Goal: Communication & Community: Answer question/provide support

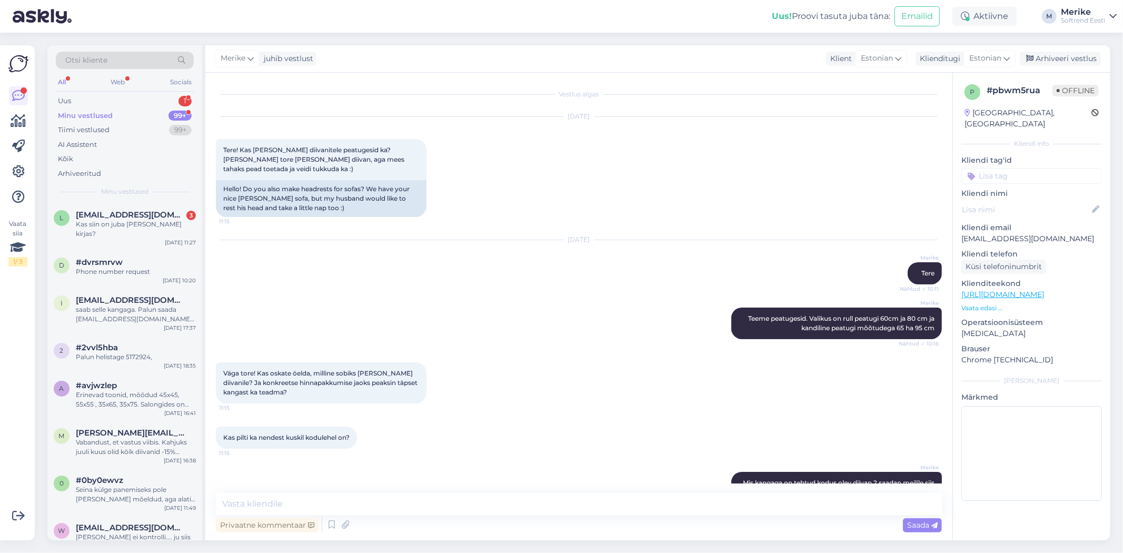
scroll to position [222, 0]
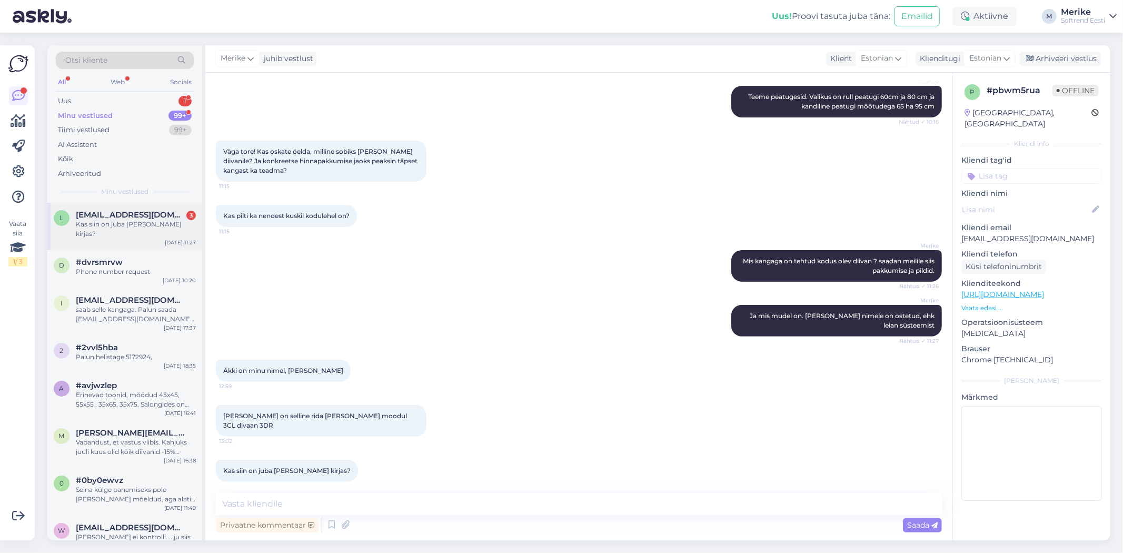
click at [114, 214] on span "[EMAIL_ADDRESS][DOMAIN_NAME]" at bounding box center [130, 214] width 109 height 9
click at [136, 213] on div "[EMAIL_ADDRESS][DOMAIN_NAME]" at bounding box center [136, 214] width 120 height 9
click at [237, 499] on textarea at bounding box center [579, 504] width 726 height 22
type textarea "Ly Villo alt ei leia"
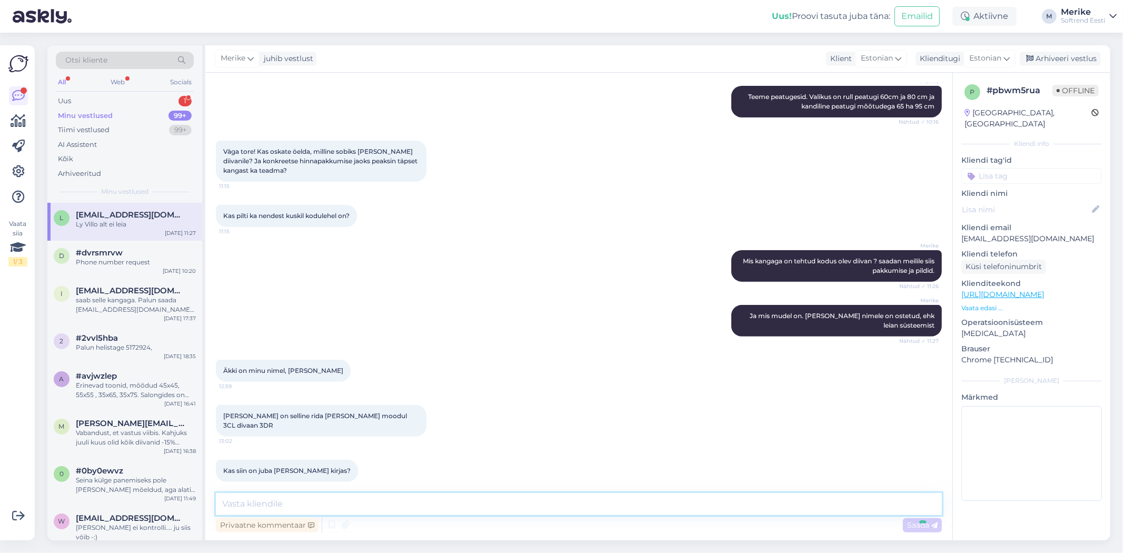
scroll to position [267, 0]
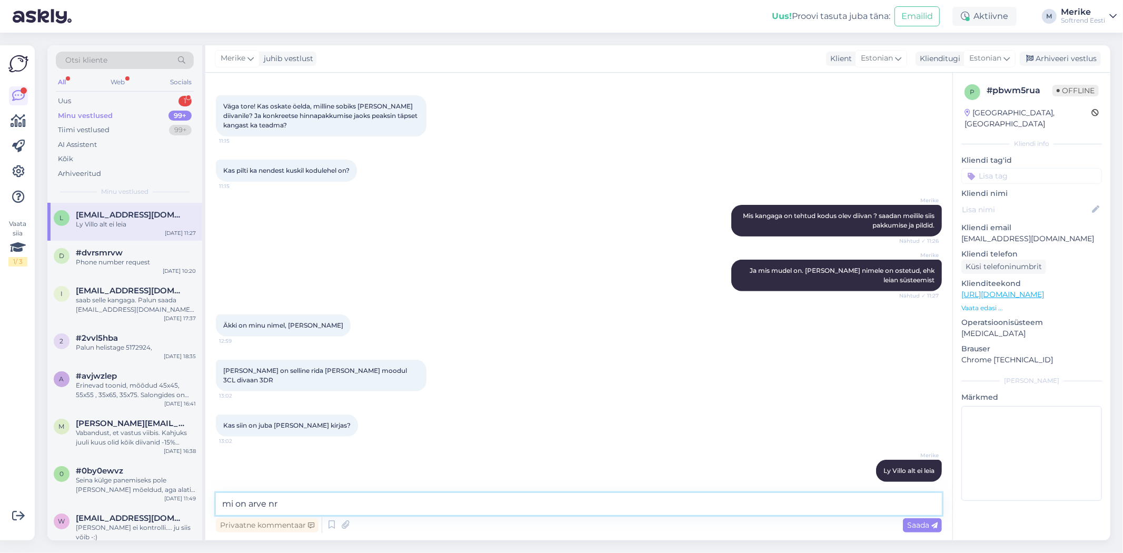
click at [301, 495] on textarea "mi on arve nr" at bounding box center [579, 504] width 726 height 22
type textarea "mis on arve nr, otsin edasi"
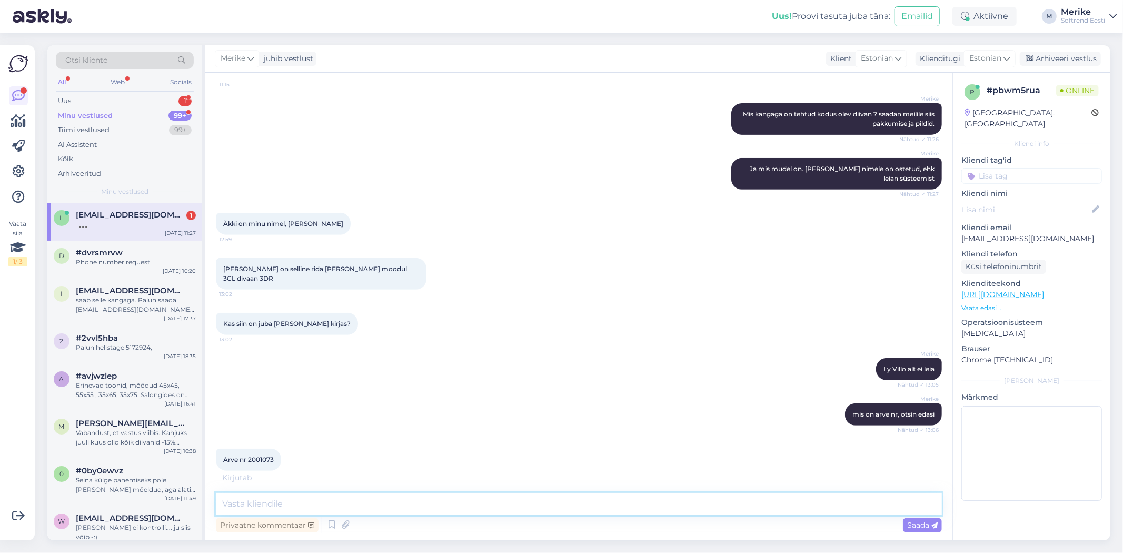
scroll to position [403, 0]
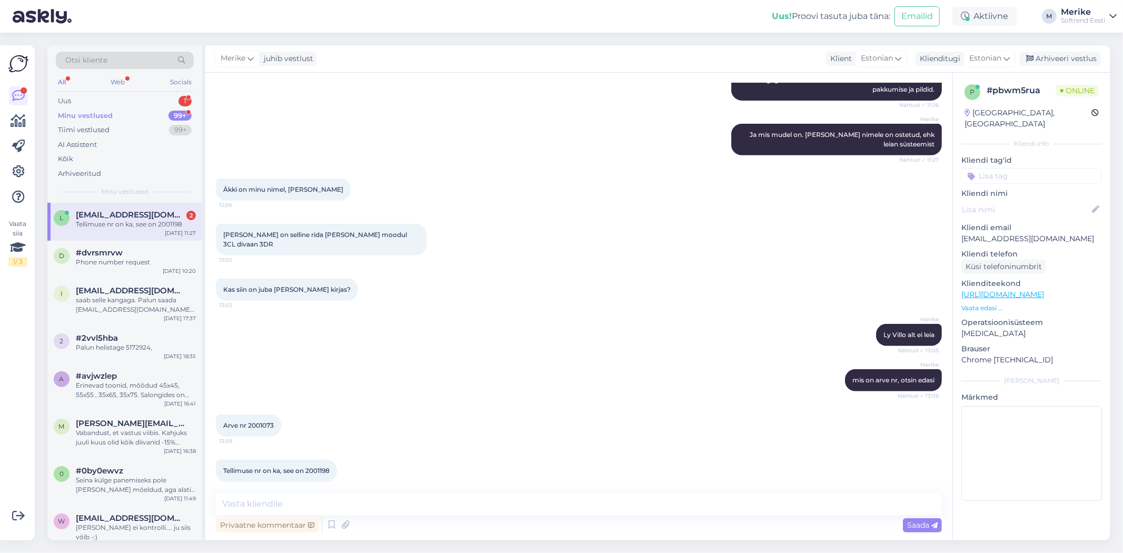
click at [152, 226] on div "Tellimuse nr on ka, see on 2001198" at bounding box center [136, 223] width 120 height 9
drag, startPoint x: 305, startPoint y: 458, endPoint x: 330, endPoint y: 460, distance: 25.4
click at [329, 466] on span "Tellimuse nr on ka, see on 2001198" at bounding box center [276, 470] width 106 height 8
copy span "2001198"
click at [237, 502] on textarea at bounding box center [579, 504] width 726 height 22
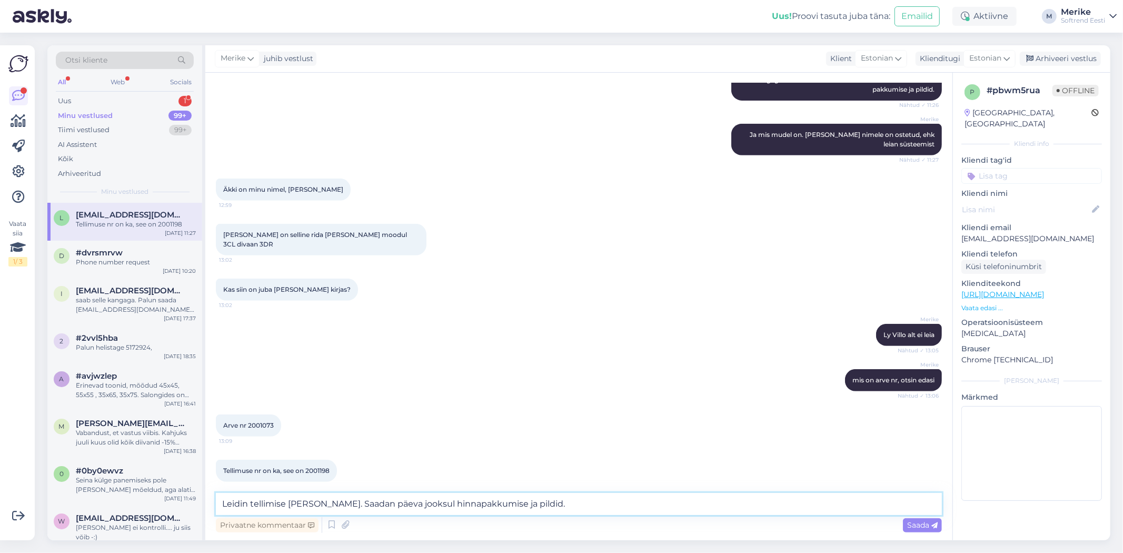
click at [291, 505] on textarea "Leidin tellimise [PERSON_NAME]. Saadan päeva jooksul hinnapakkumise ja pildid." at bounding box center [579, 504] width 726 height 22
type textarea "Leidin tellimuse [PERSON_NAME]. Saadan päeva jooksul hinnapakkumise ja pildid."
click at [911, 523] on span "Saada" at bounding box center [922, 524] width 31 height 9
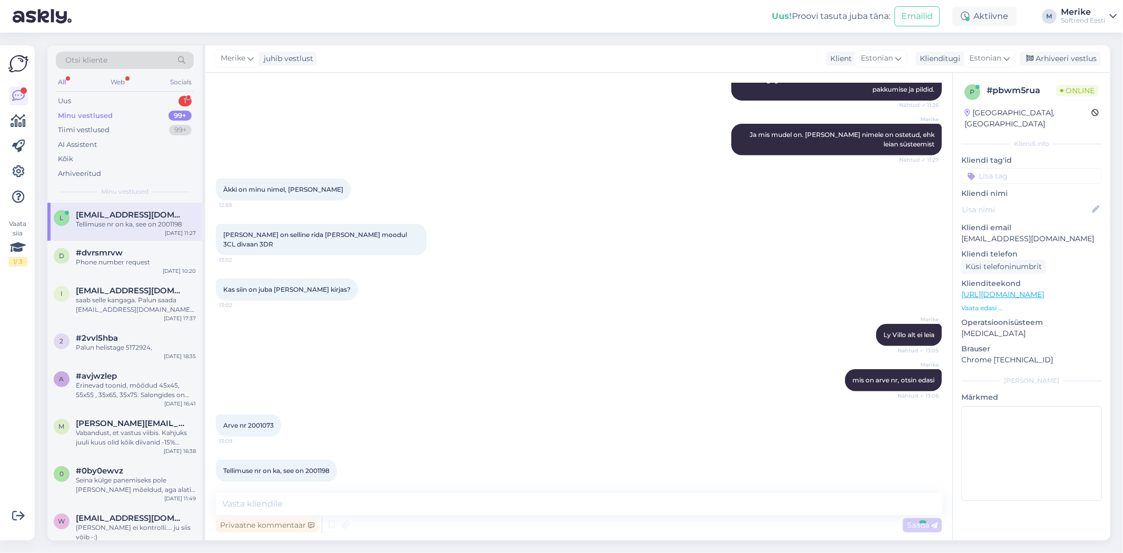
scroll to position [457, 0]
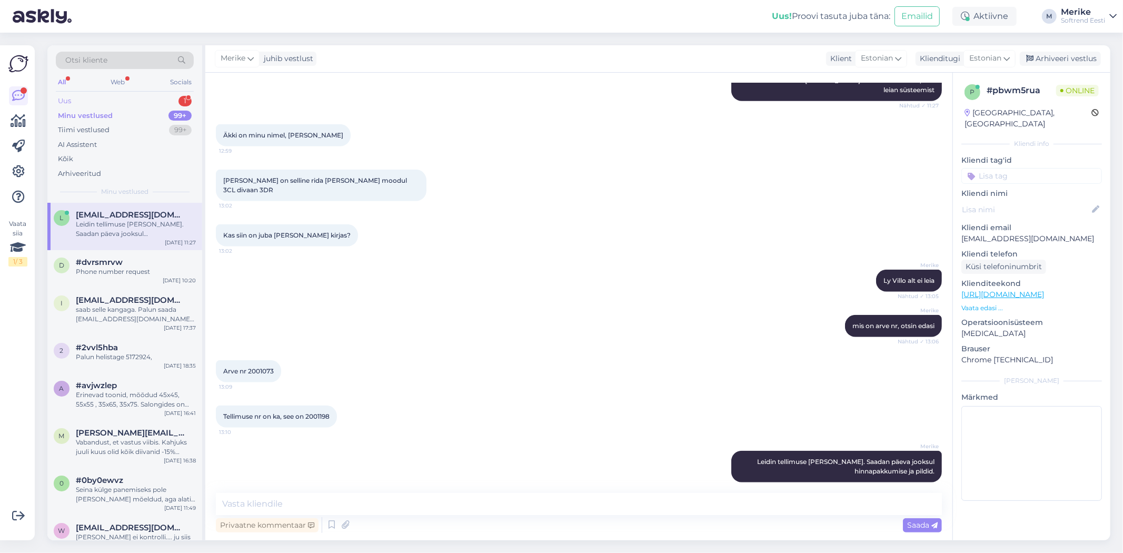
click at [62, 97] on div "Uus" at bounding box center [64, 101] width 13 height 11
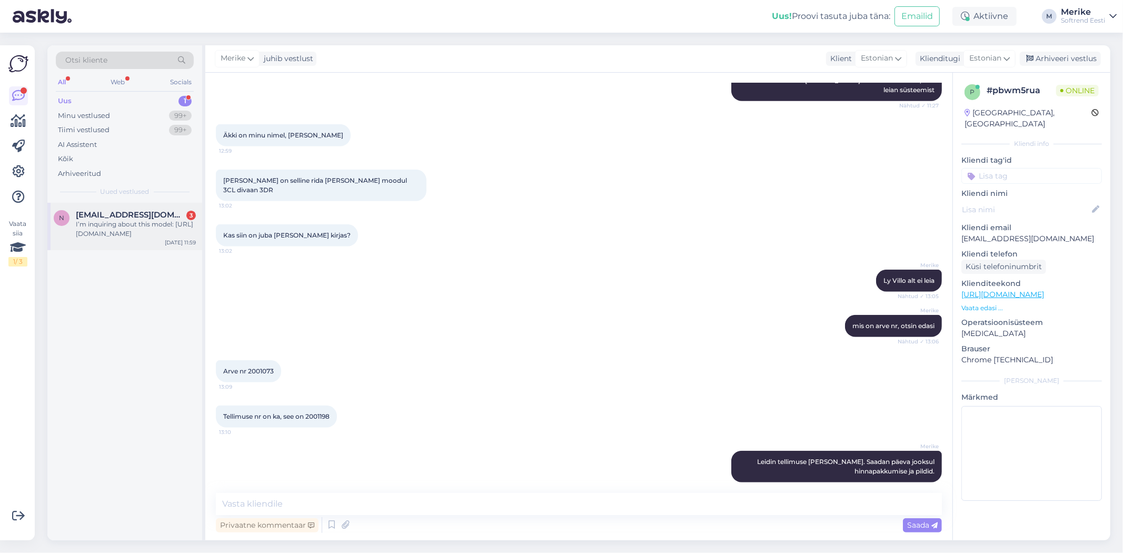
click at [115, 224] on div "I’m inquiring about this model: [URL][DOMAIN_NAME]" at bounding box center [136, 228] width 120 height 19
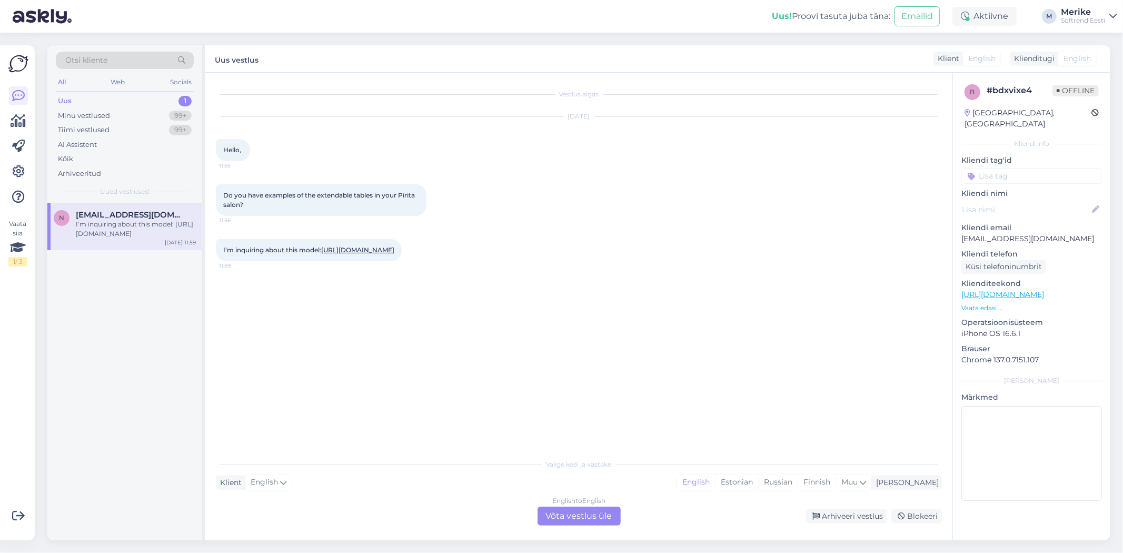
click at [567, 514] on div "English to English Võta vestlus üle" at bounding box center [578, 515] width 83 height 19
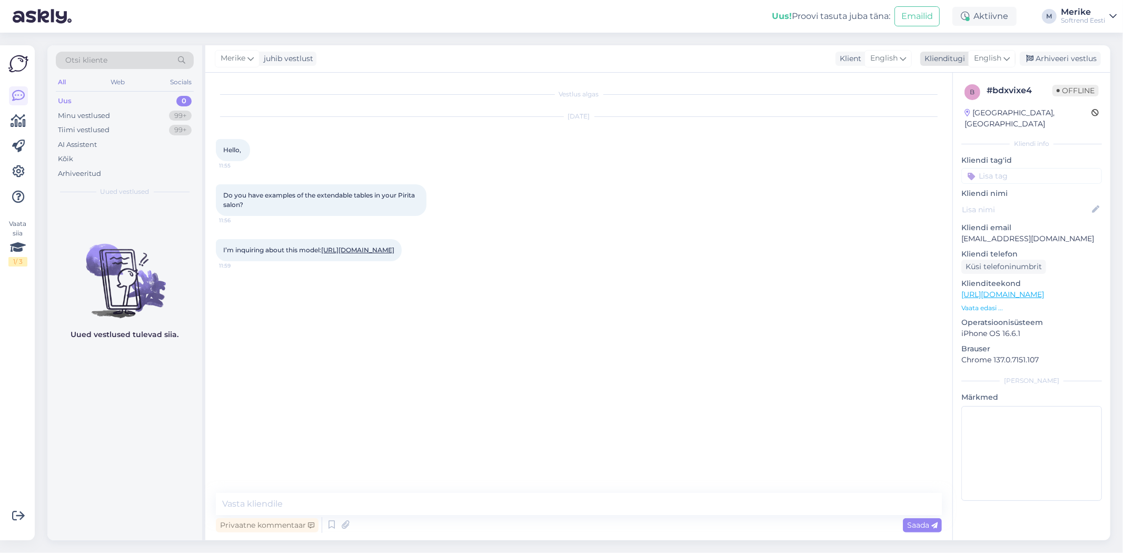
click at [1007, 59] on icon at bounding box center [1006, 59] width 6 height 12
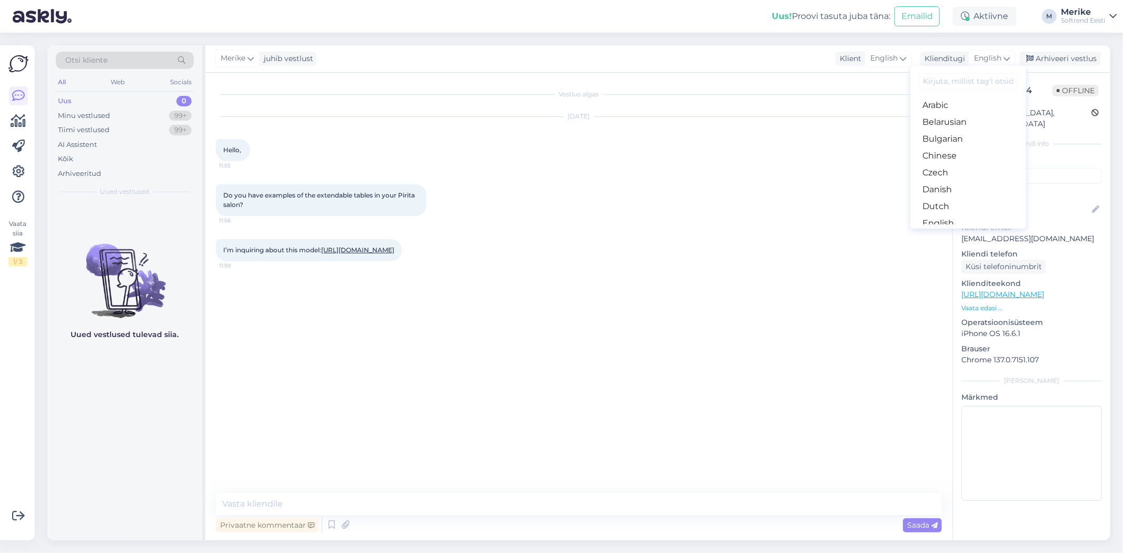
click at [945, 232] on link "Estonian" at bounding box center [968, 240] width 116 height 17
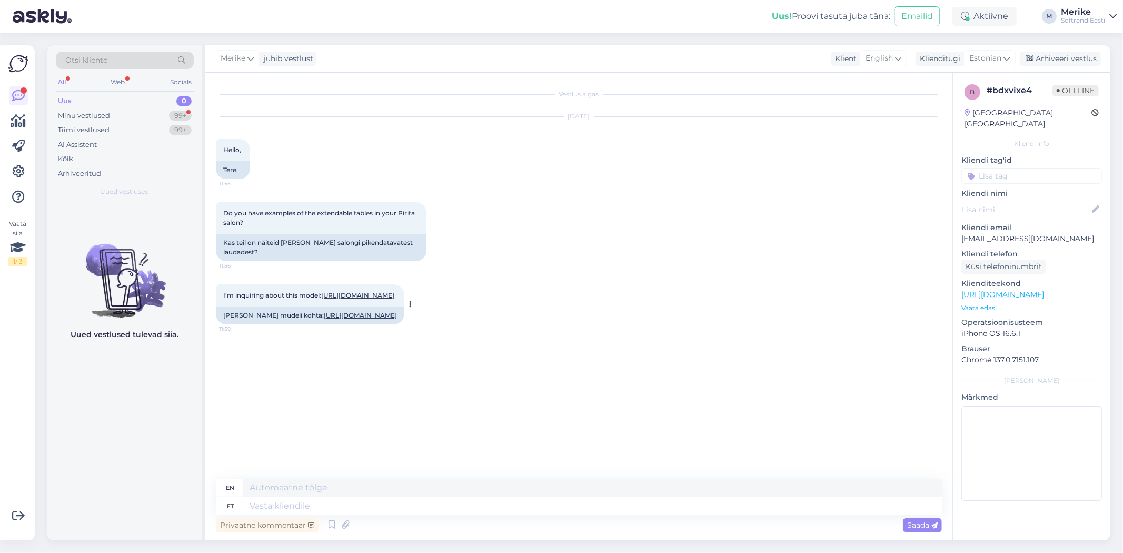
click at [324, 319] on link "[URL][DOMAIN_NAME]" at bounding box center [360, 315] width 73 height 8
click at [248, 507] on textarea at bounding box center [592, 506] width 698 height 18
type textarea "Tere"
type textarea "Hello"
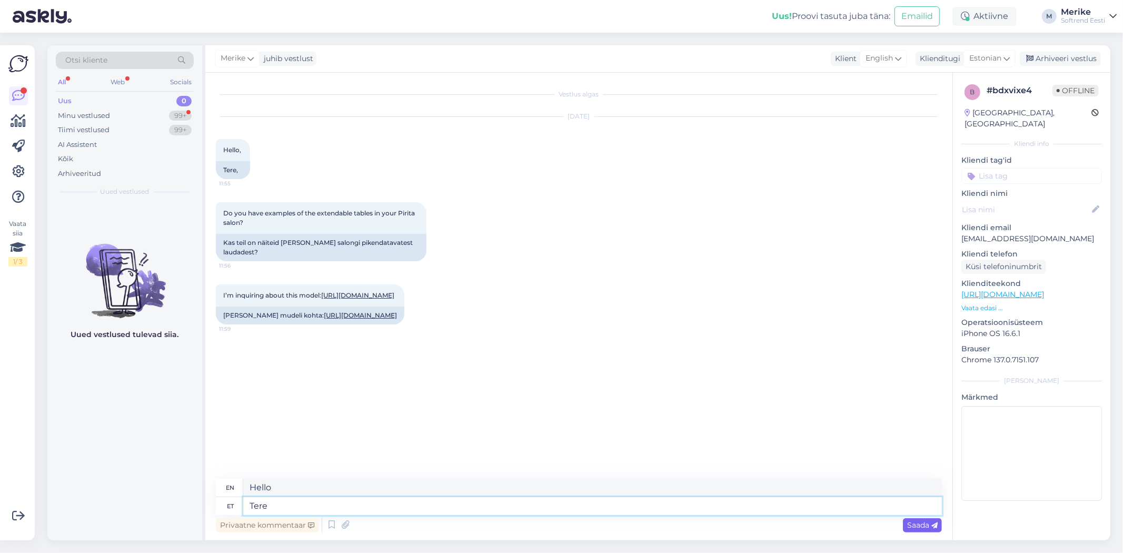
type textarea "Tere"
click at [916, 523] on span "Saada" at bounding box center [922, 524] width 31 height 9
click at [281, 508] on textarea at bounding box center [592, 506] width 698 height 18
type textarea "O"
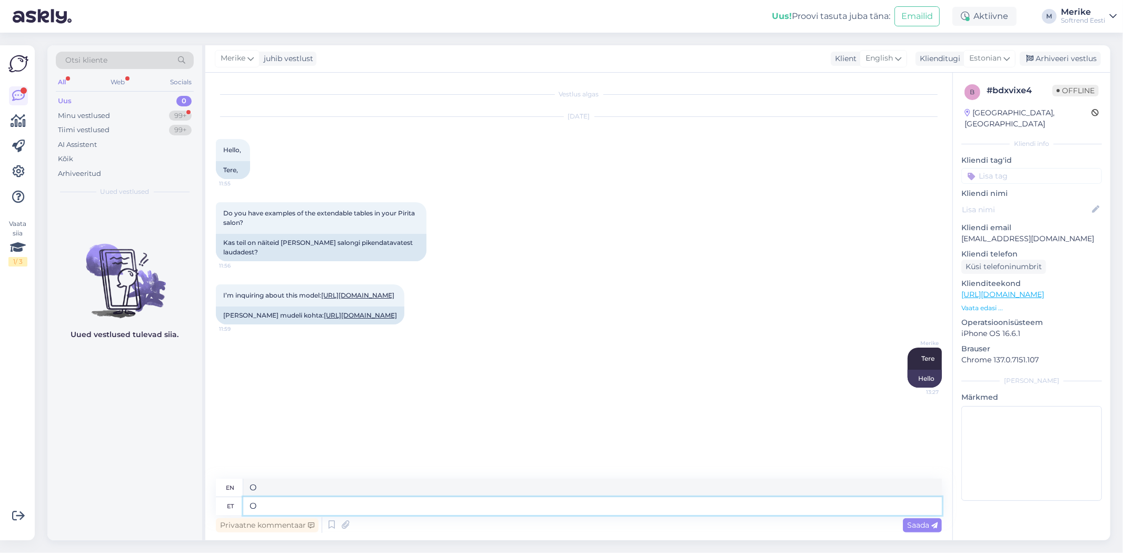
type textarea "Oc"
type textarea "Ocean"
type textarea "Ocean söögiluad pole"
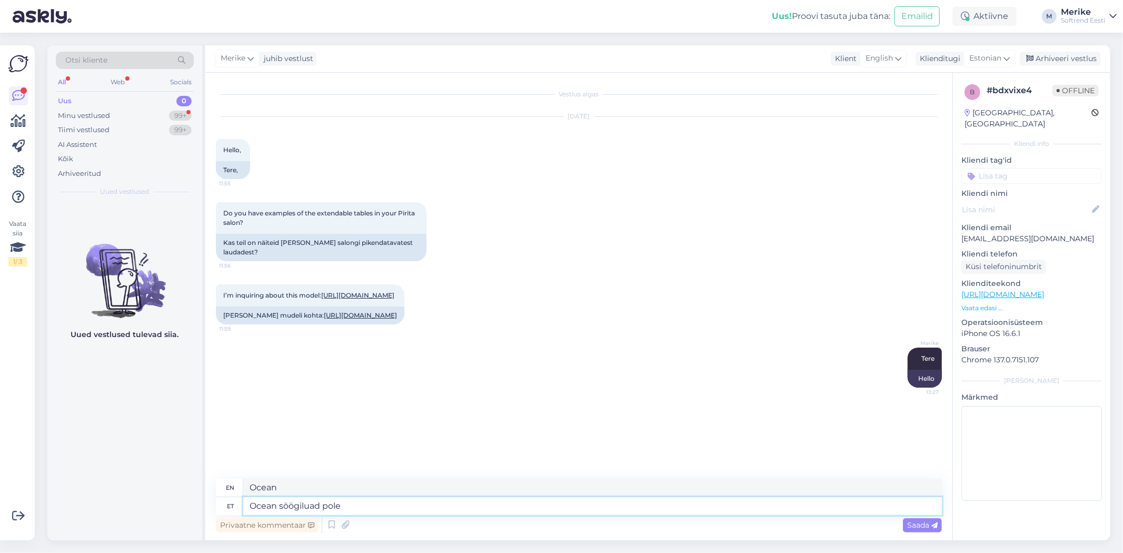
type textarea "Ocean dining permits"
type textarea "Ocean söögiluad pole"
type textarea "Ocean dining permits not available"
type textarea "Ocean söögiluad pole Pitital"
type textarea "Ocean dining permits are not available in Pitita"
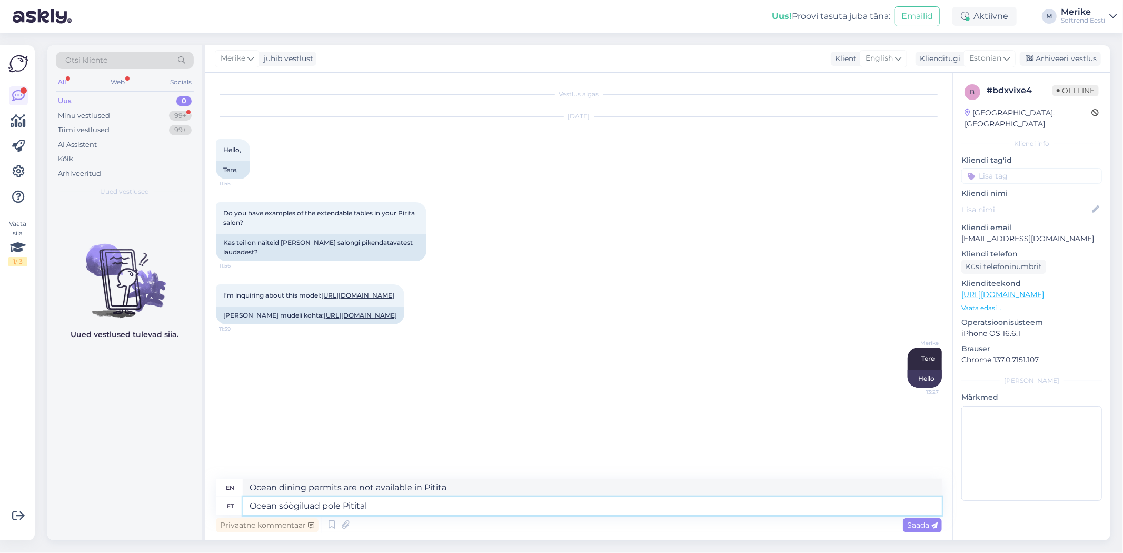
click at [336, 504] on textarea "Ocean söögiluad pole Pitital" at bounding box center [592, 506] width 698 height 18
type textarea "Ocean söögiluada pole Pitital"
type textarea "There is no Ocean dining license in Pitita"
click at [413, 507] on textarea "Ocean söögiluada pole Pitital" at bounding box center [592, 506] width 698 height 18
type textarea "Ocean söögiluada pole Pir"
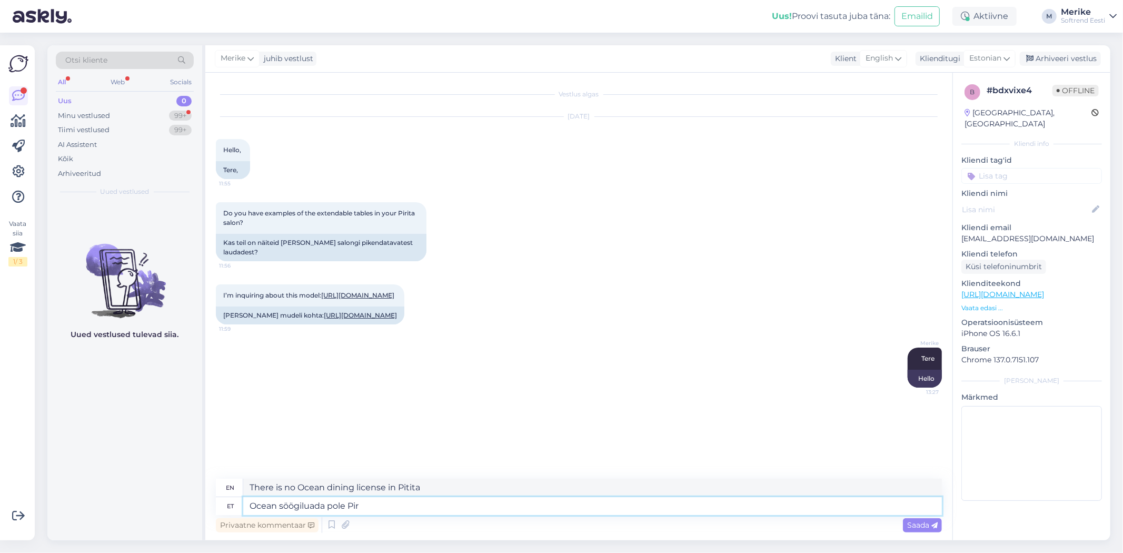
type textarea "Ocean dining room is not Pi"
type textarea "Ocean söögiluada pole Pirita"
type textarea "Ocean dining room is not available in [GEOGRAPHIC_DATA]"
type textarea "Ocean söögiluada pole Pirita salong"
type textarea "Ocean dining room is not Pirita lounge"
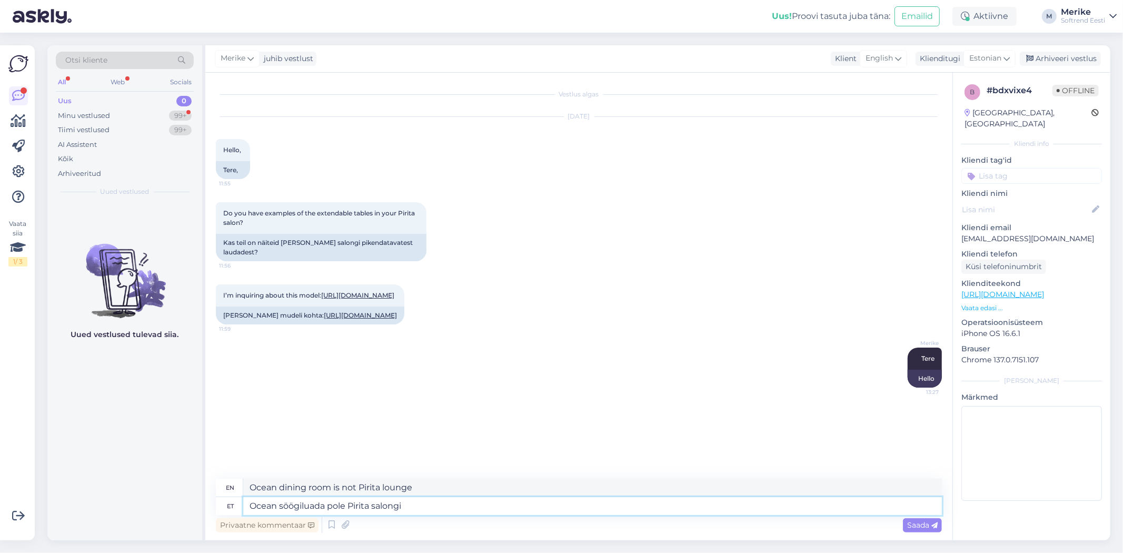
type textarea "Ocean söögiluada pole Pirita salongis"
type textarea "Ocean dining is not available in Pirita lounge"
click at [324, 319] on link "[URL][DOMAIN_NAME]" at bounding box center [360, 315] width 73 height 8
click at [446, 507] on textarea "Ocean söögiluada pole Pirita salongis" at bounding box center [592, 506] width 698 height 18
type textarea "Ocean söögiluada pole Pirita salongis."
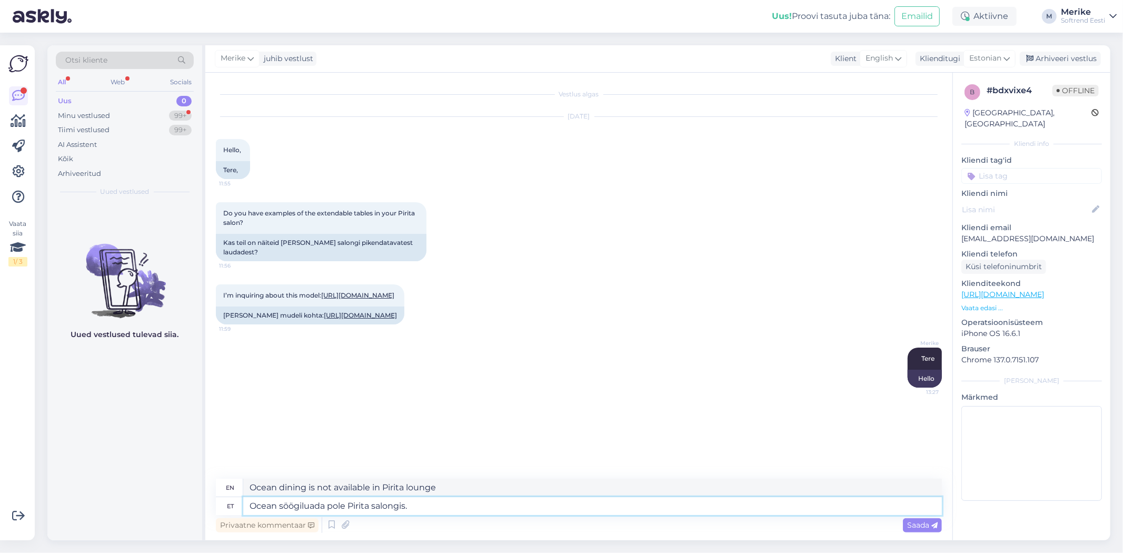
type textarea "The Ocean dining room is not in the Pirita lounge."
type textarea "Ocean söögiluada pole Pirita salongis. N"
type textarea "Ocean dining is not available in the Pirita lounge. N"
type textarea "Ocean söögiluada pole Pirita salongis. NSee"
type textarea "Ocean dining is not available in the Pirita lounge. NSee"
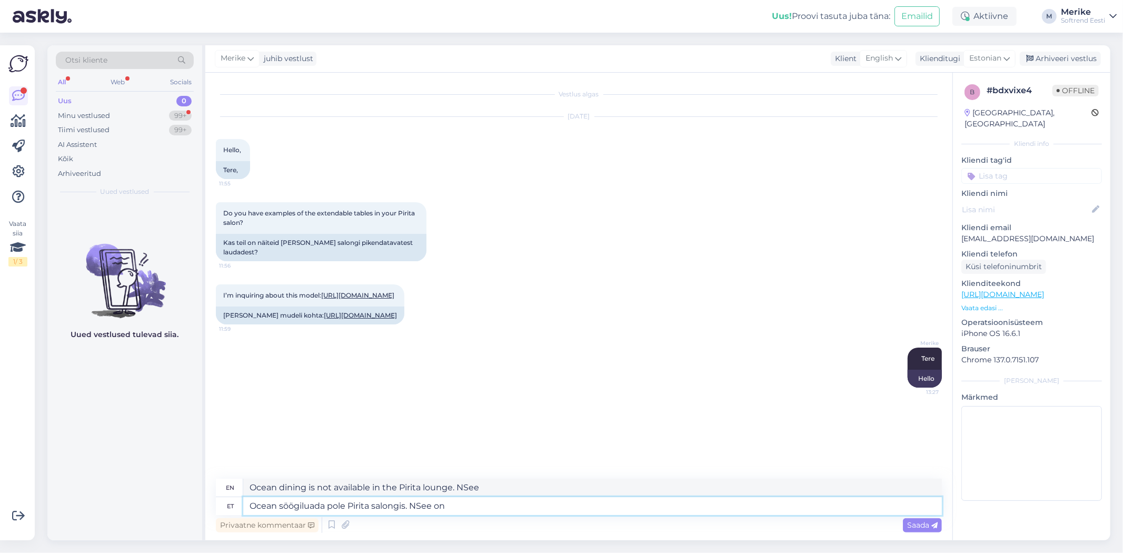
type textarea "Ocean söögiluada pole Pirita salongis. NSee on"
type textarea "Ocean dining is not available in the Pirita lounge. NThis is"
type textarea "Ocean söögiluada pole Pirita salongis. NSee on telmusega"
type textarea "Ocean dining is not available in Pirita lounge. This is by appointment."
click at [462, 506] on textarea "Ocean söögiluada pole Pirita salongis. NSee on telmusega" at bounding box center [592, 506] width 698 height 18
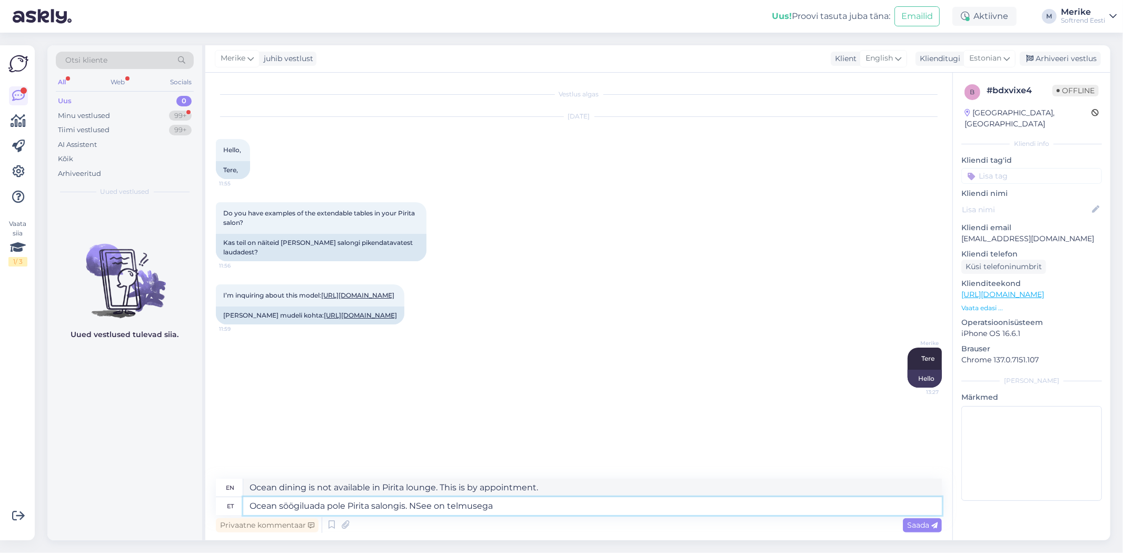
type textarea "Ocean söögiluada pole Pirita salongis. See on telmusega"
type textarea "Ocean dining is not available in the Pirita lounge. It is by appointment."
click at [340, 507] on textarea "Ocean söögiluada pole Pirita salongis. See on telmusega" at bounding box center [592, 506] width 698 height 18
click at [345, 505] on textarea "Ocean söögiluada pole Pirita salongis. See on telmusega" at bounding box center [592, 506] width 698 height 18
type textarea "Ocean söögil pole Pirita salongis. See on telmusega"
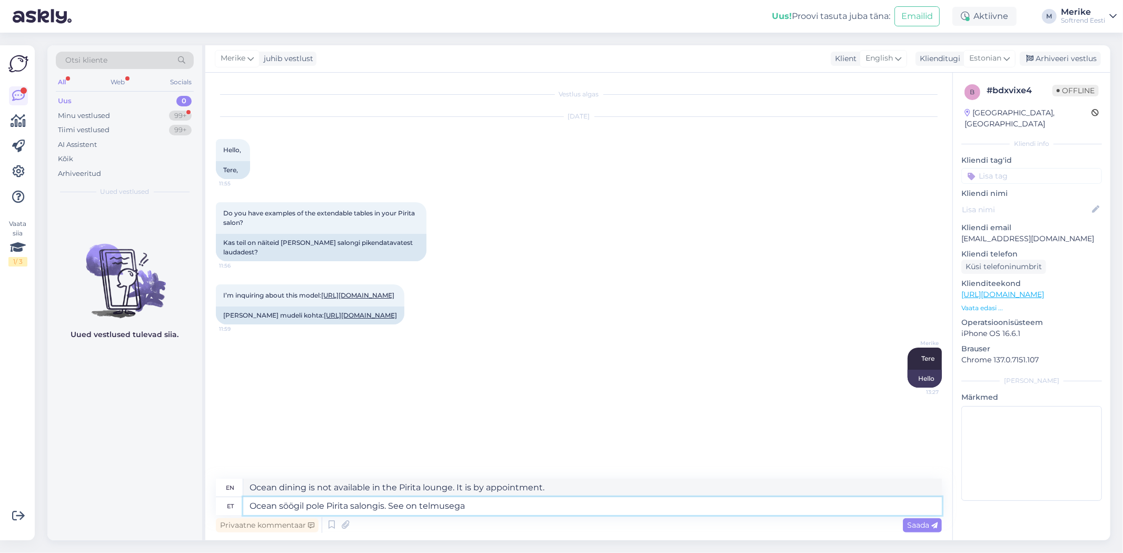
type textarea "Ocean dining is not in the Pirita lounge. It is by appointment."
type textarea "Ocean söögilauda pole Pirita salongis. See on telmusega"
type textarea "The Ocean dining table is not in the Pirita lounge. It is with a telmus"
click at [504, 507] on textarea "Ocean söögilauda pole Pirita salongis. See on telmusega" at bounding box center [592, 506] width 698 height 18
type textarea "Ocean söögilauda pole Pirita salongis. See on tellmusega"
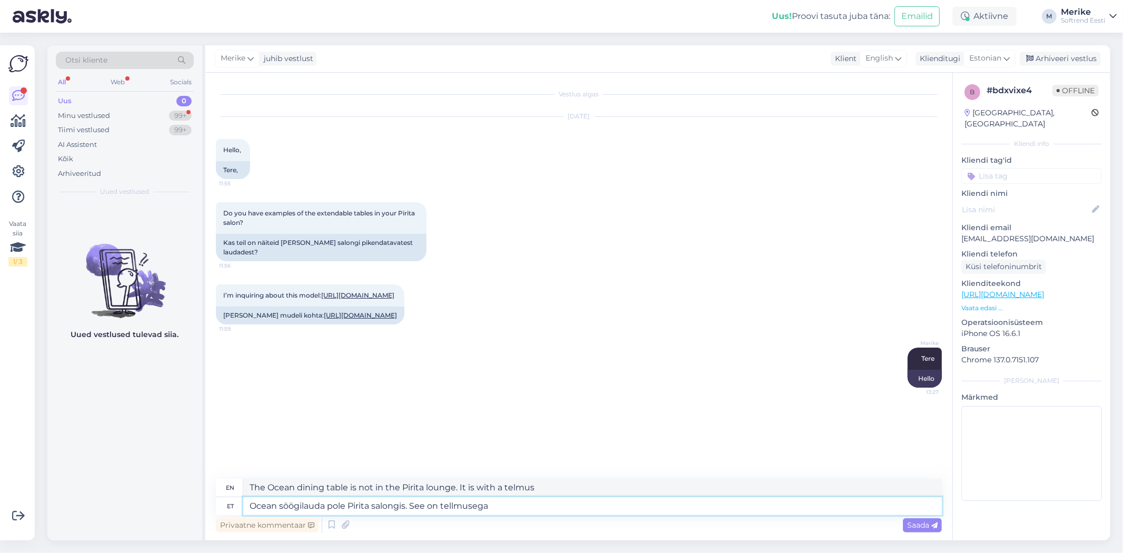
type textarea "The Ocean dining table is not available in the Pirita lounge. It is available b…"
type textarea "Ocean söögilauda pole Pirita salongis. See on tellimusega"
click at [914, 525] on span "Saada" at bounding box center [922, 524] width 31 height 9
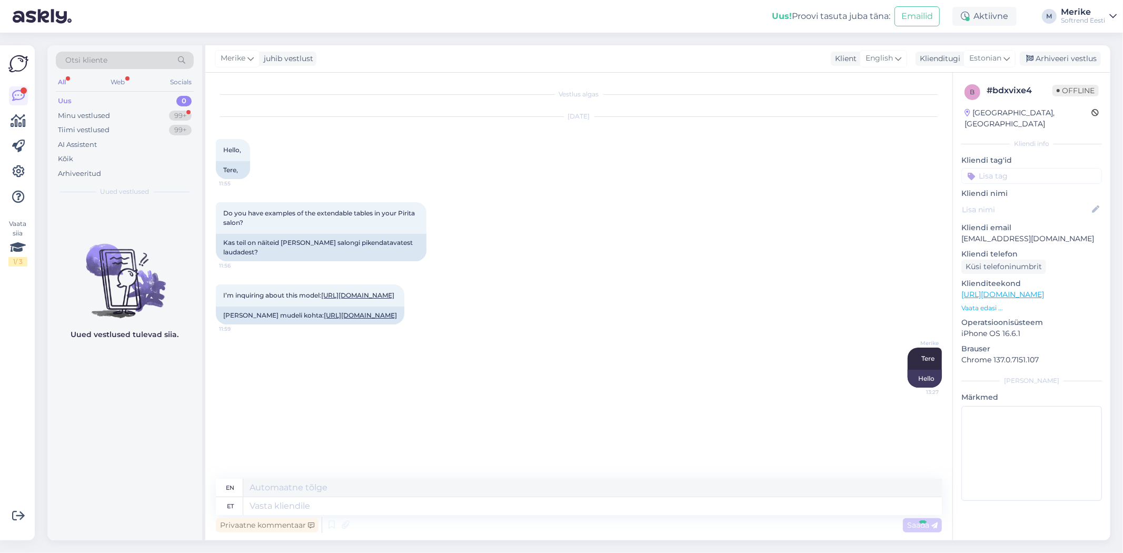
scroll to position [40, 0]
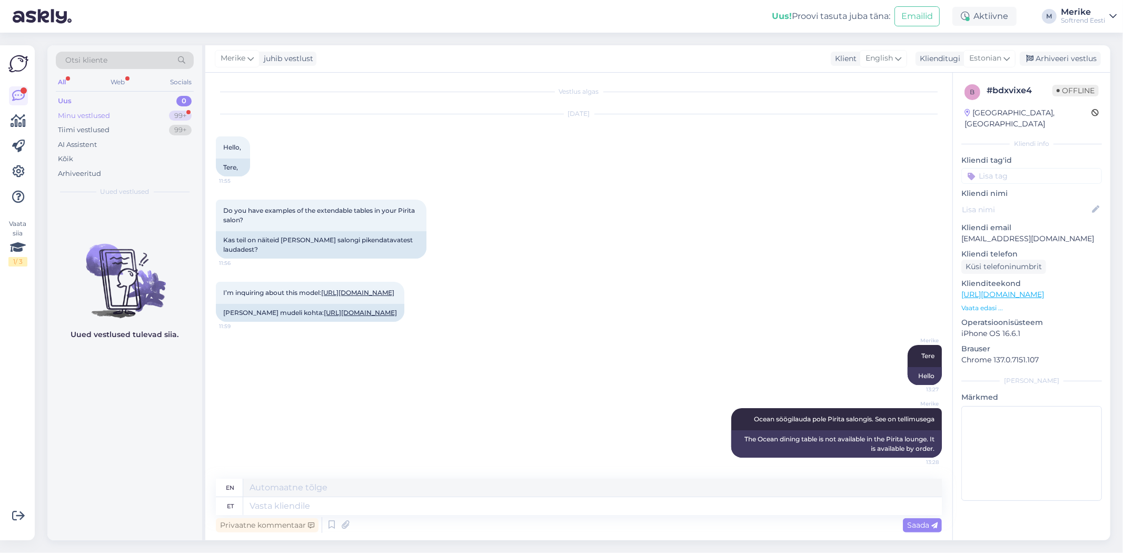
click at [78, 114] on div "Minu vestlused" at bounding box center [84, 116] width 52 height 11
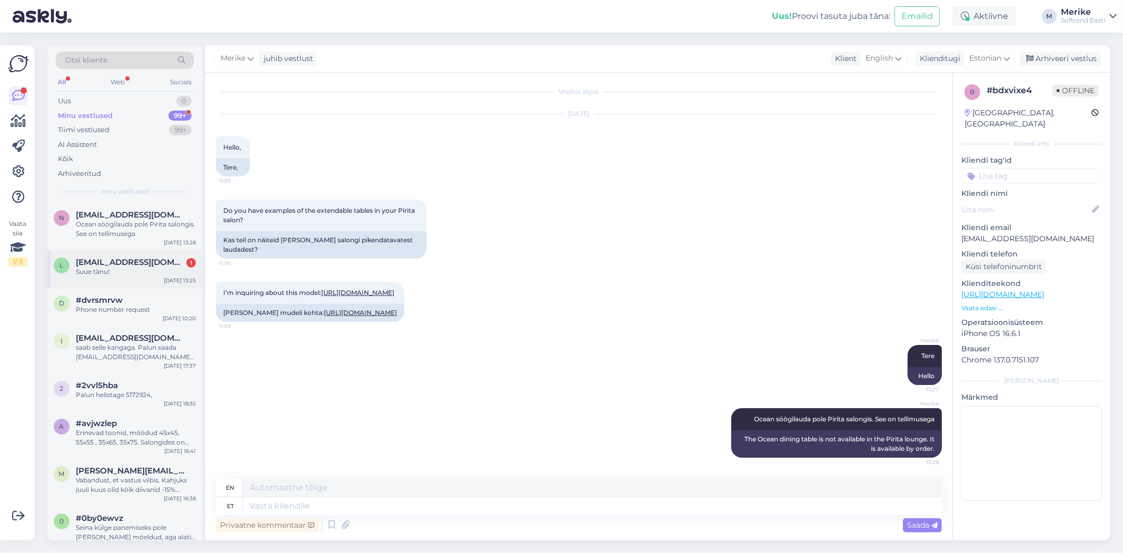
click at [107, 262] on span "[EMAIL_ADDRESS][DOMAIN_NAME]" at bounding box center [130, 261] width 109 height 9
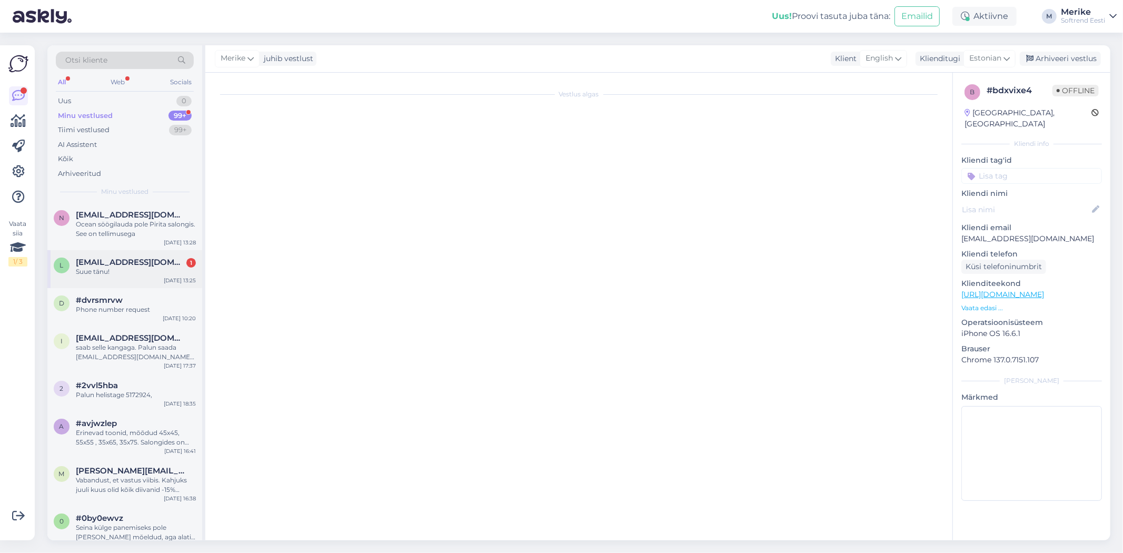
scroll to position [503, 0]
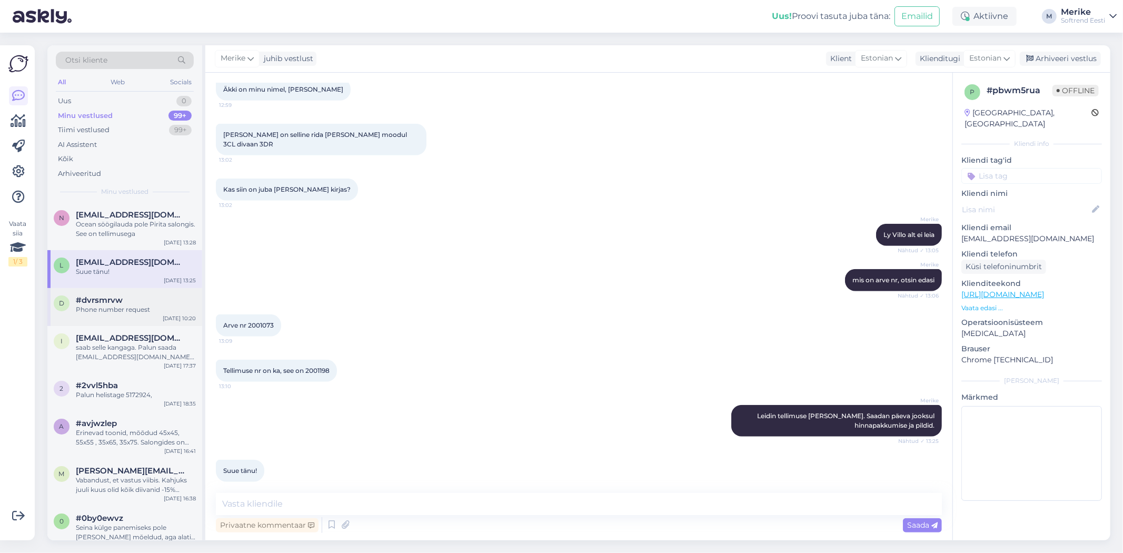
click at [117, 304] on span "#dvrsmrvw" at bounding box center [99, 299] width 47 height 9
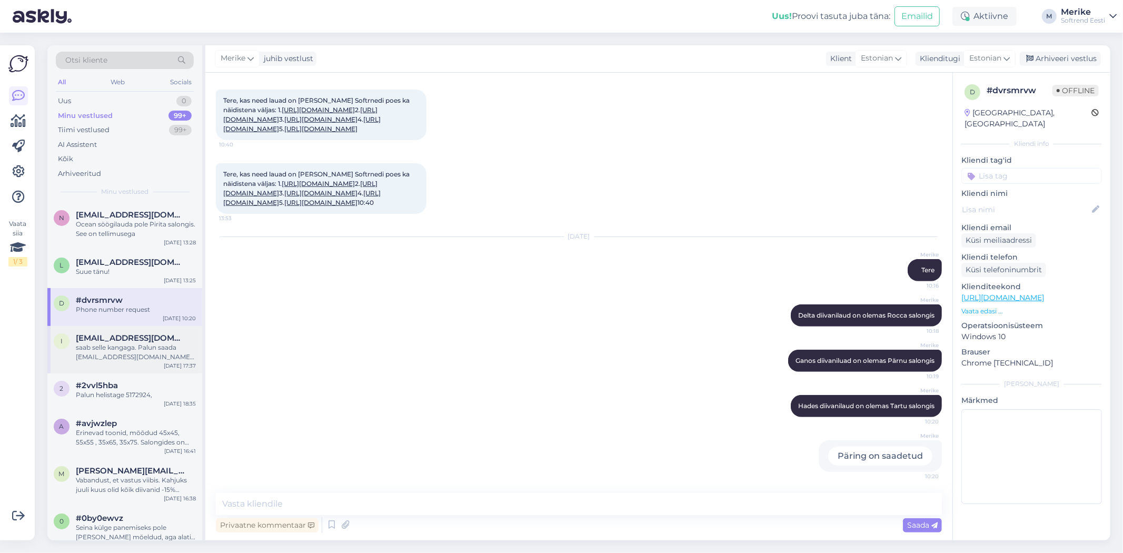
click at [123, 337] on span "[EMAIL_ADDRESS][DOMAIN_NAME]" at bounding box center [130, 337] width 109 height 9
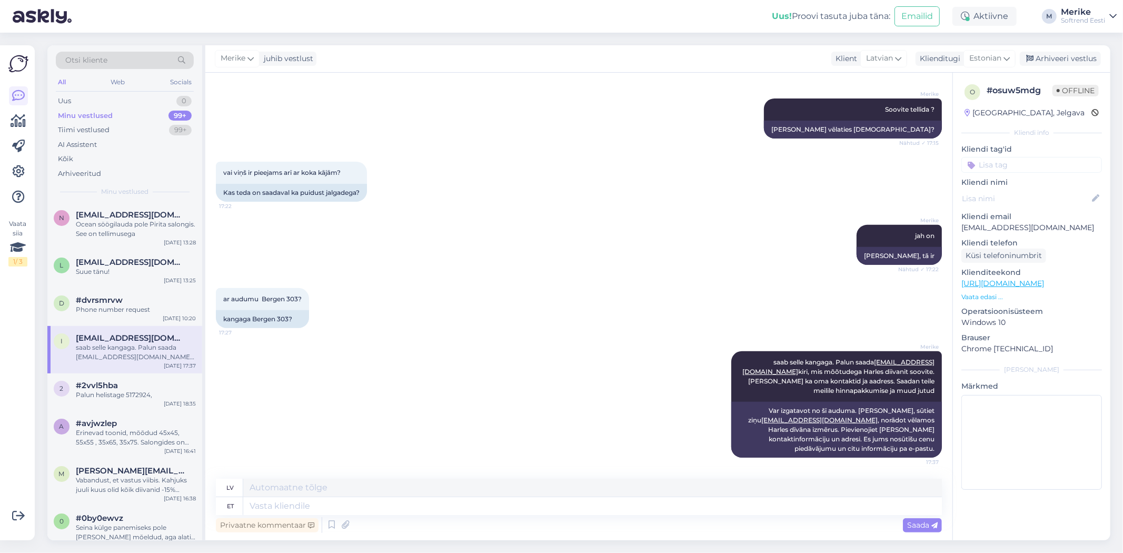
scroll to position [292, 0]
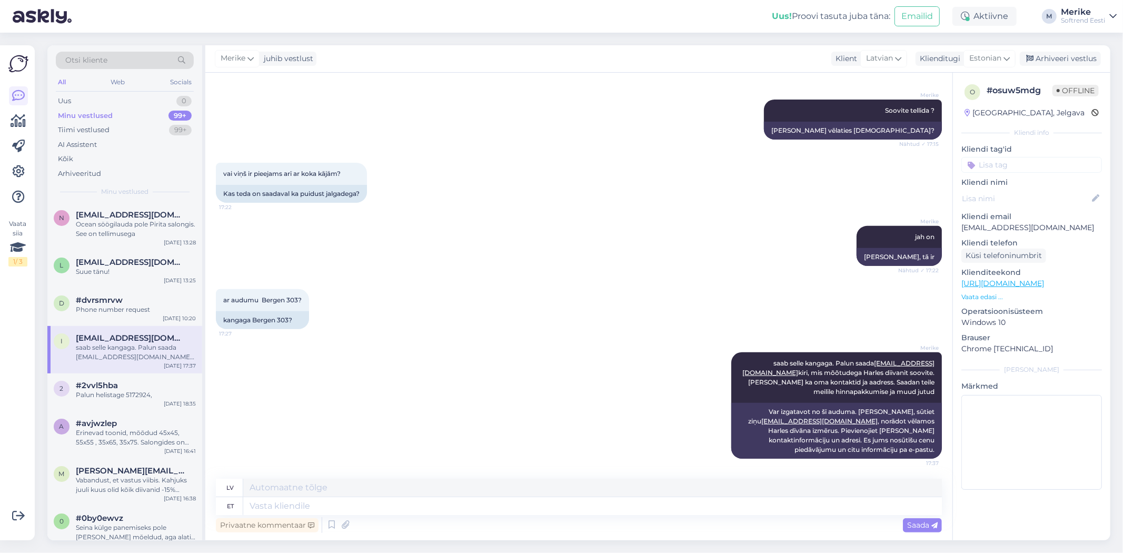
click at [143, 349] on div "saab selle kangaga. Palun saada [EMAIL_ADDRESS][DOMAIN_NAME] kiri, mis mõõtudeg…" at bounding box center [136, 352] width 120 height 19
click at [114, 346] on div "saab selle kangaga. Palun saada [EMAIL_ADDRESS][DOMAIN_NAME] kiri, mis mõõtudeg…" at bounding box center [136, 352] width 120 height 19
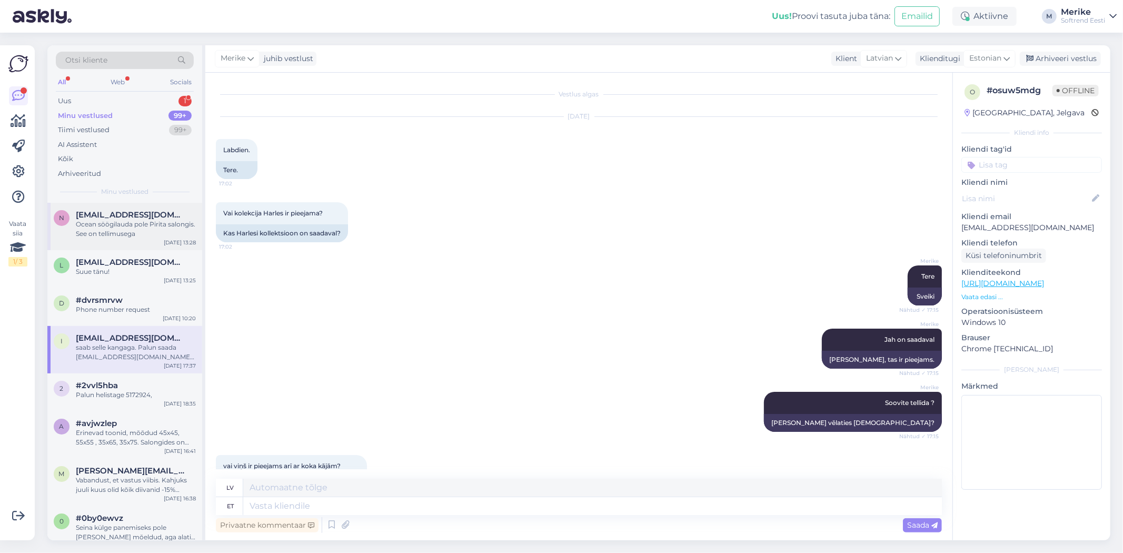
click at [107, 216] on span "[EMAIL_ADDRESS][DOMAIN_NAME]" at bounding box center [130, 214] width 109 height 9
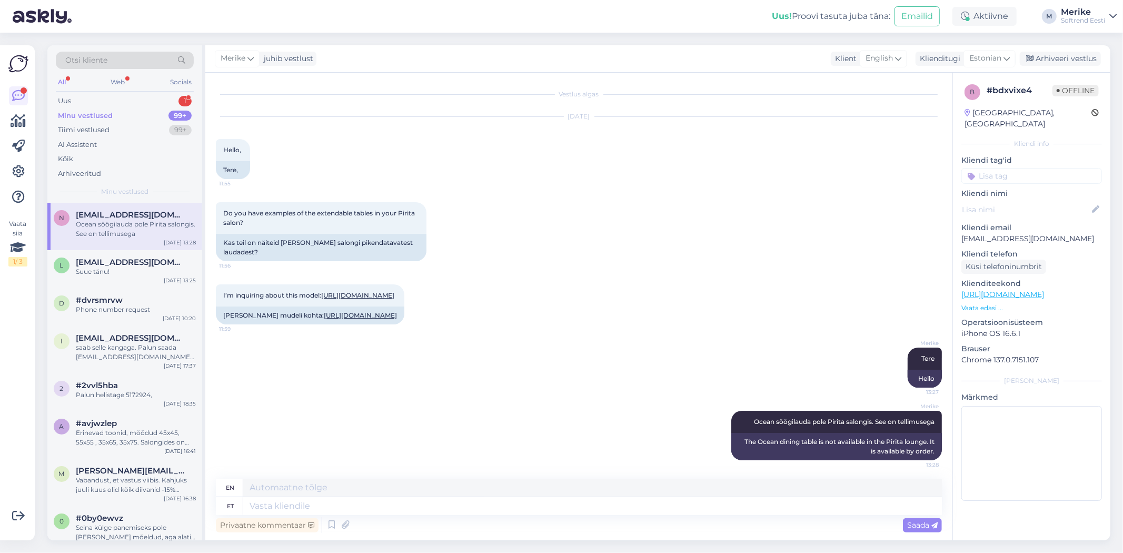
scroll to position [40, 0]
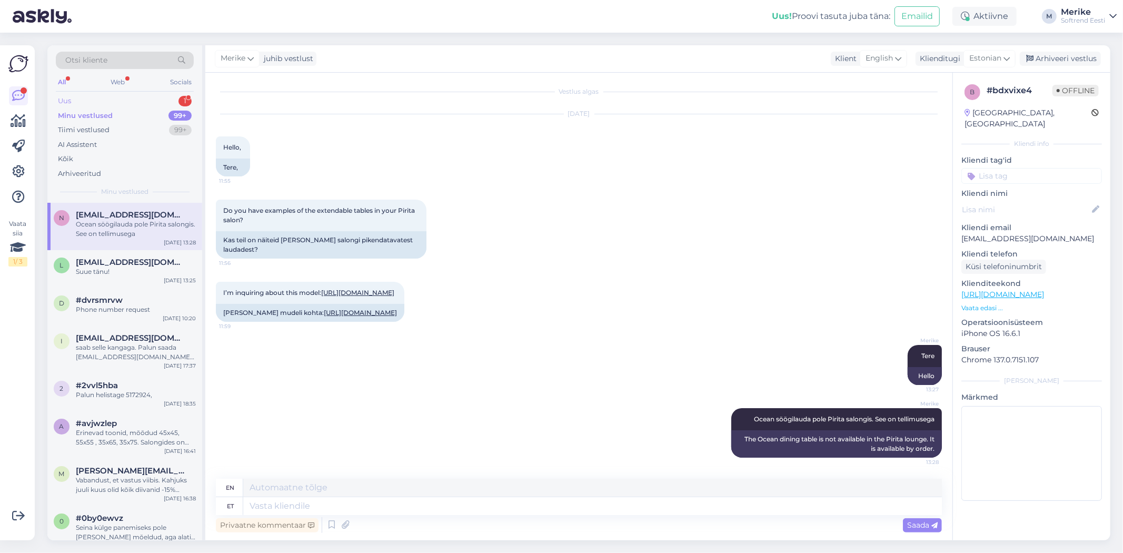
click at [72, 97] on div "Uus 1" at bounding box center [125, 101] width 138 height 15
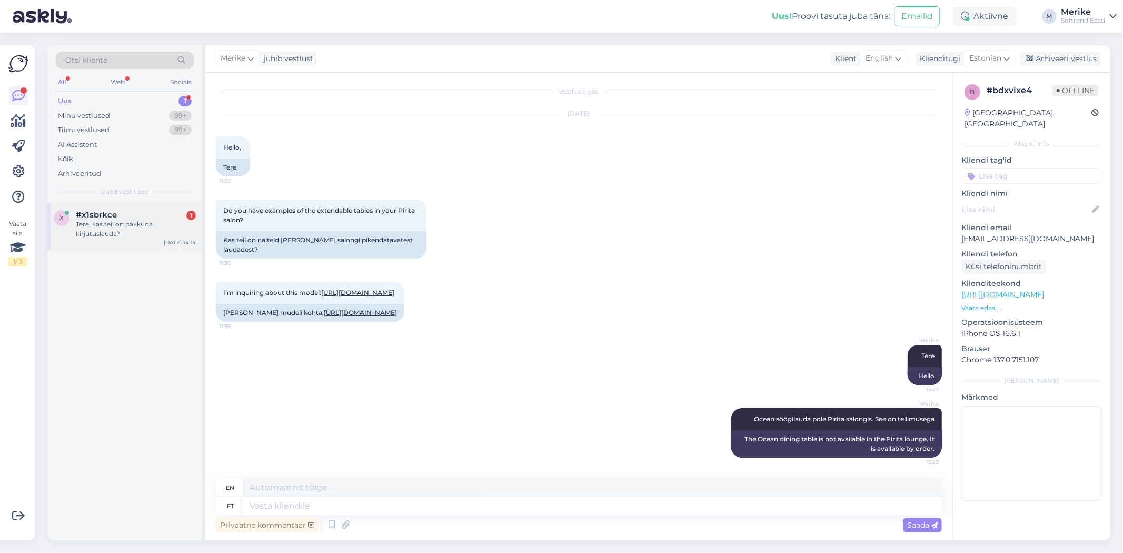
click at [120, 212] on div "#x1sbrkce 1" at bounding box center [136, 214] width 120 height 9
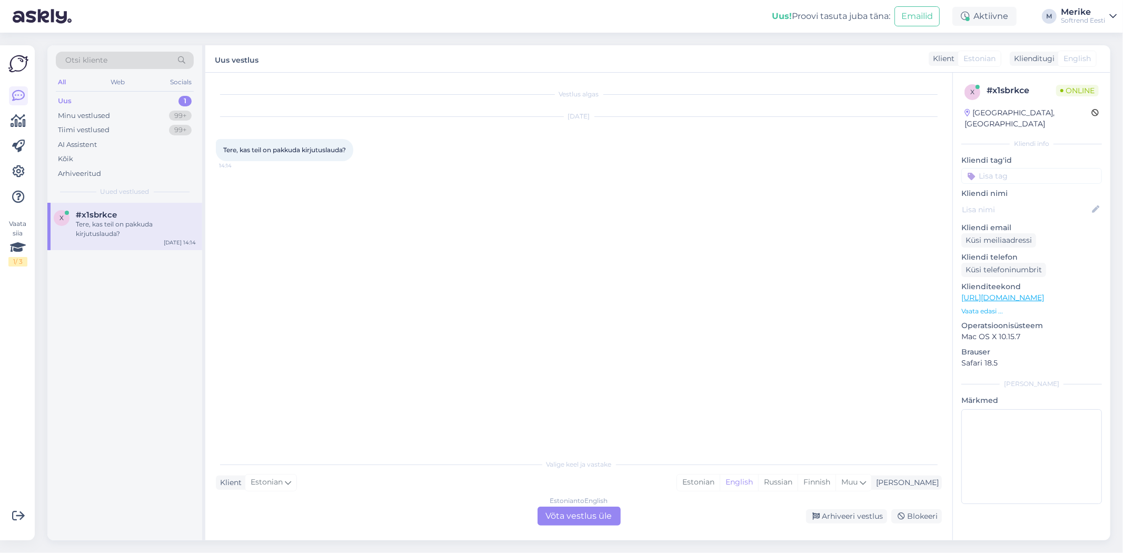
click at [579, 518] on div "Estonian to English Võta vestlus üle" at bounding box center [578, 515] width 83 height 19
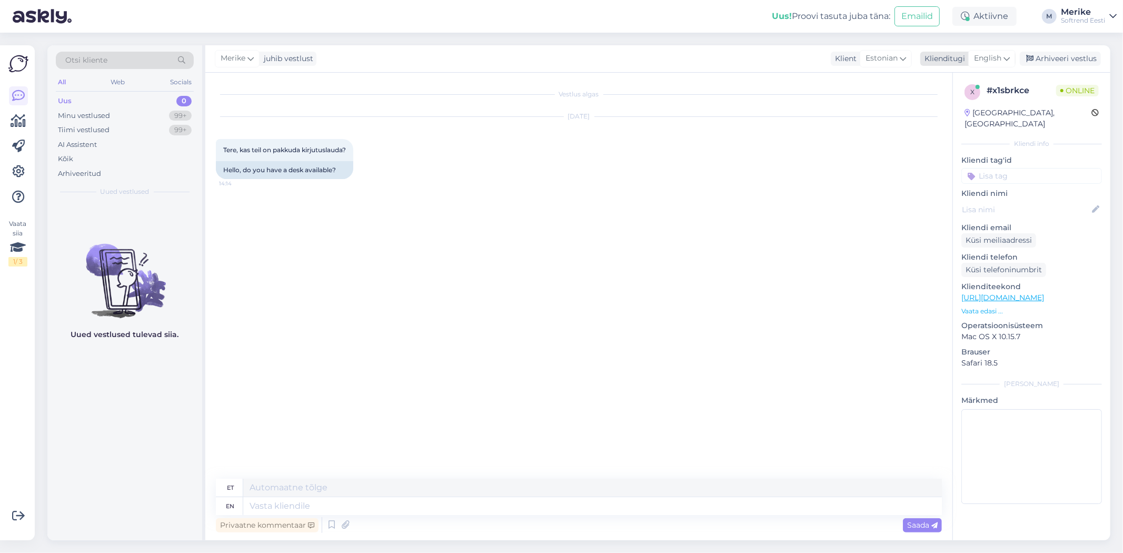
click at [1009, 57] on div "English" at bounding box center [991, 58] width 47 height 17
click at [948, 232] on link "Estonian" at bounding box center [968, 240] width 116 height 17
click at [227, 503] on textarea at bounding box center [579, 504] width 726 height 22
type textarea "Tere. Kahjuks meie valikus ei ole kirjutuslaudu."
